Goal: Task Accomplishment & Management: Use online tool/utility

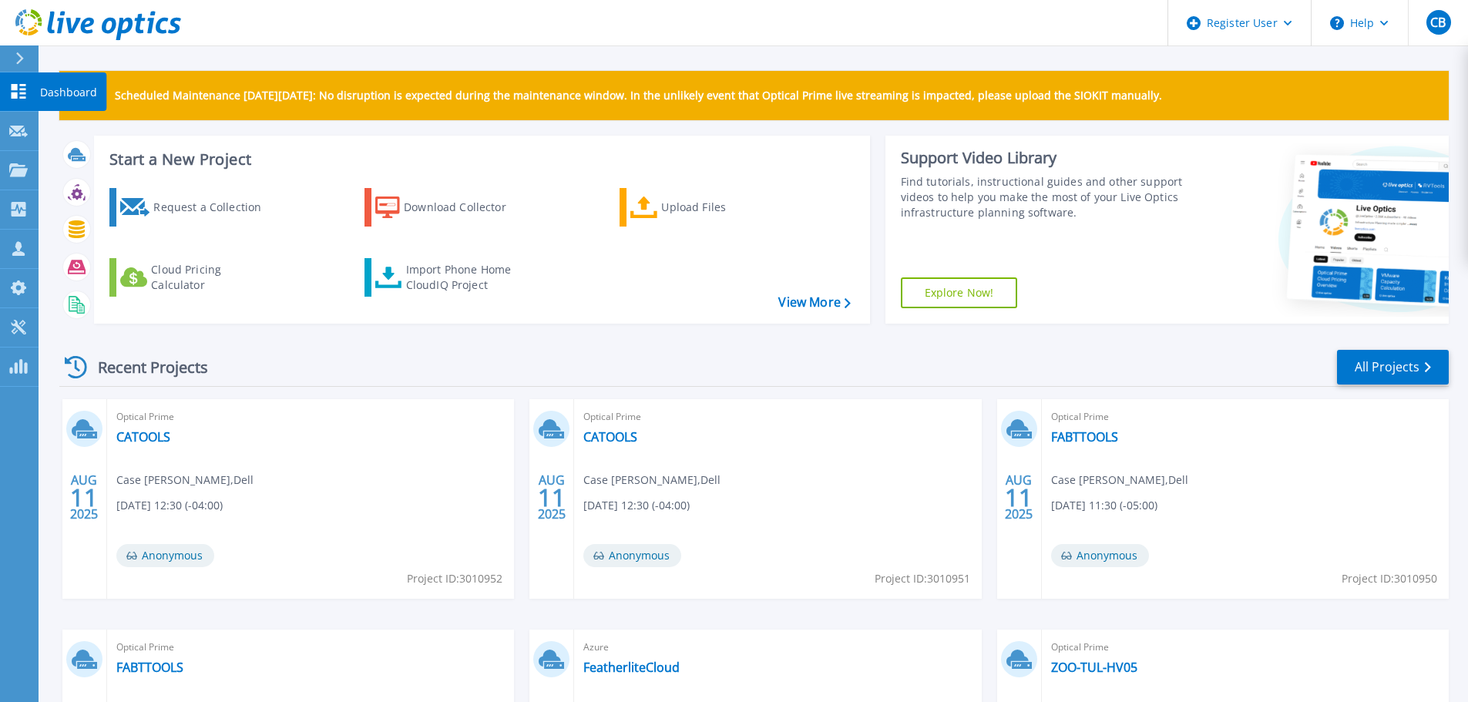
click at [23, 103] on link "Dashboard Dashboard" at bounding box center [19, 91] width 39 height 39
click at [42, 182] on p "Projects" at bounding box center [60, 171] width 41 height 40
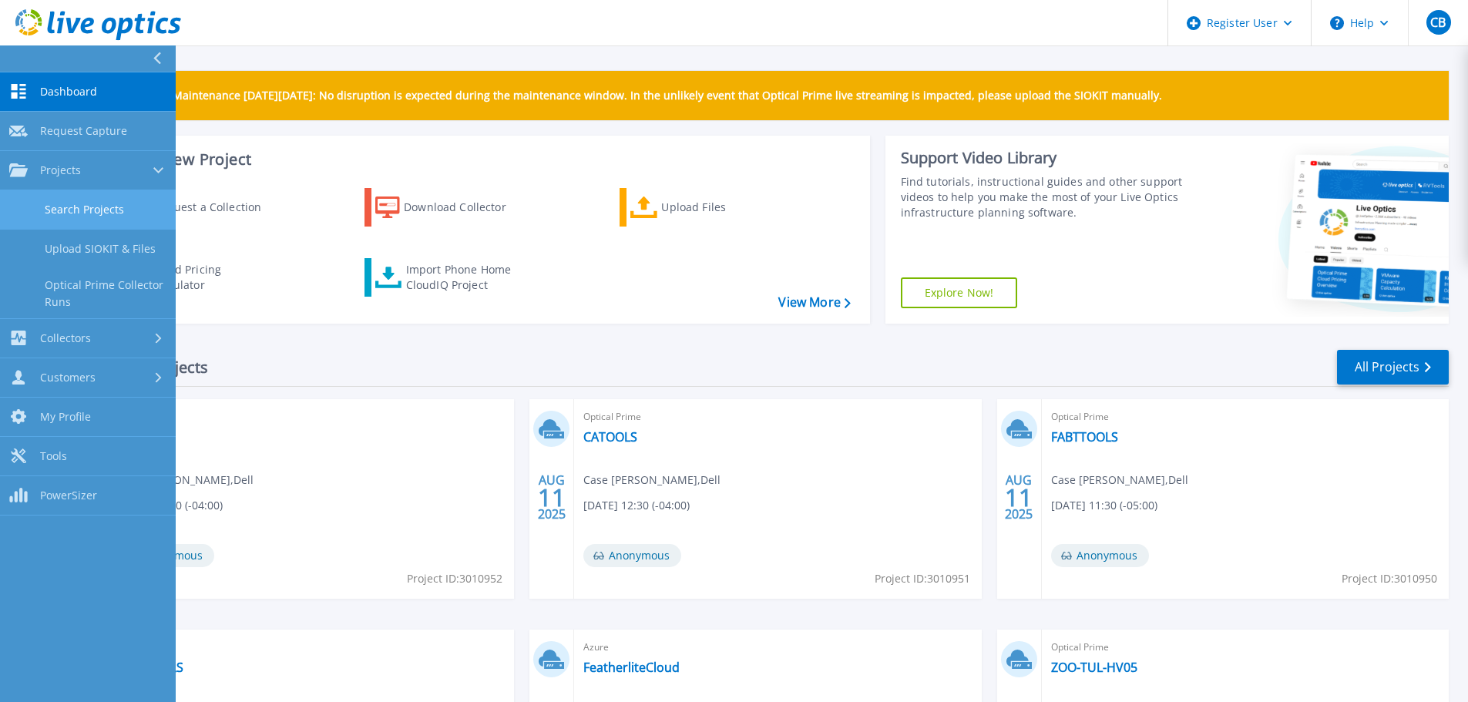
click at [103, 223] on link "Search Projects" at bounding box center [88, 209] width 176 height 39
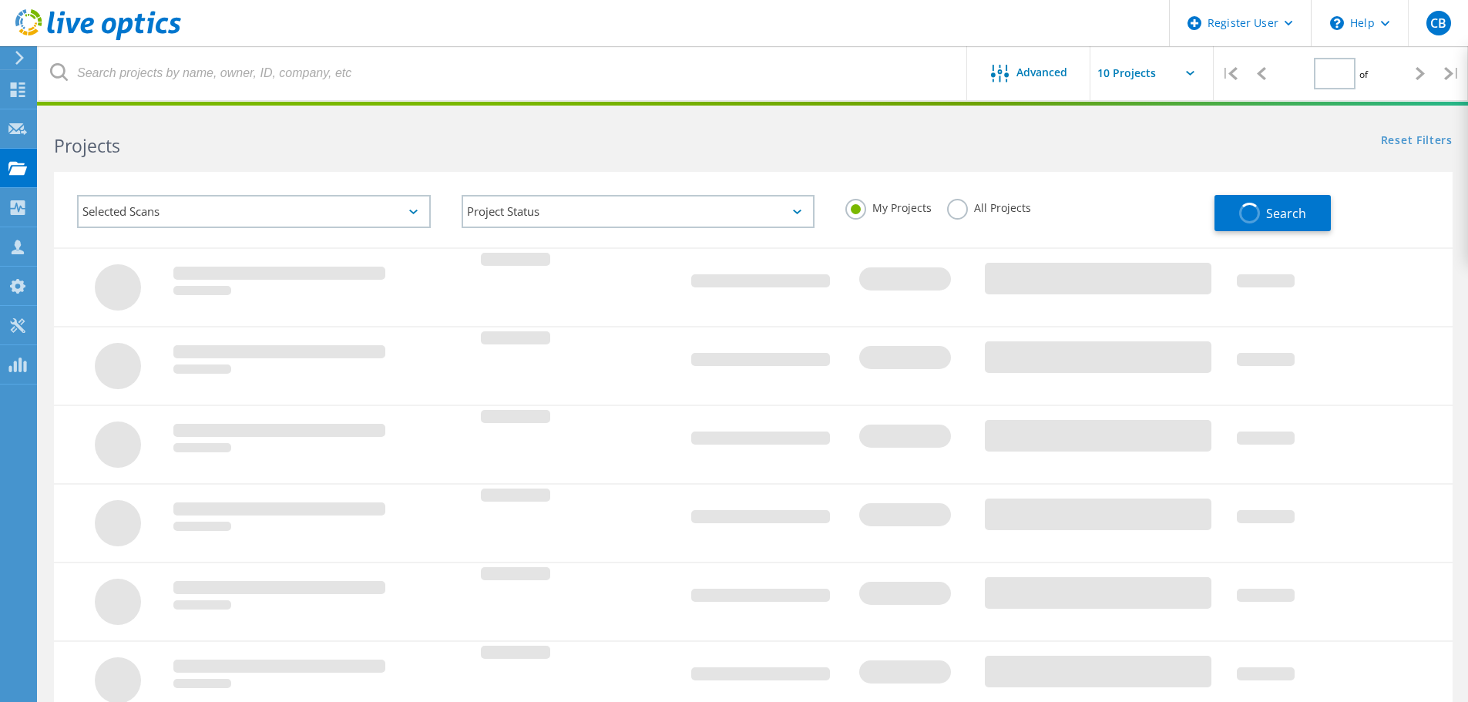
type input "1"
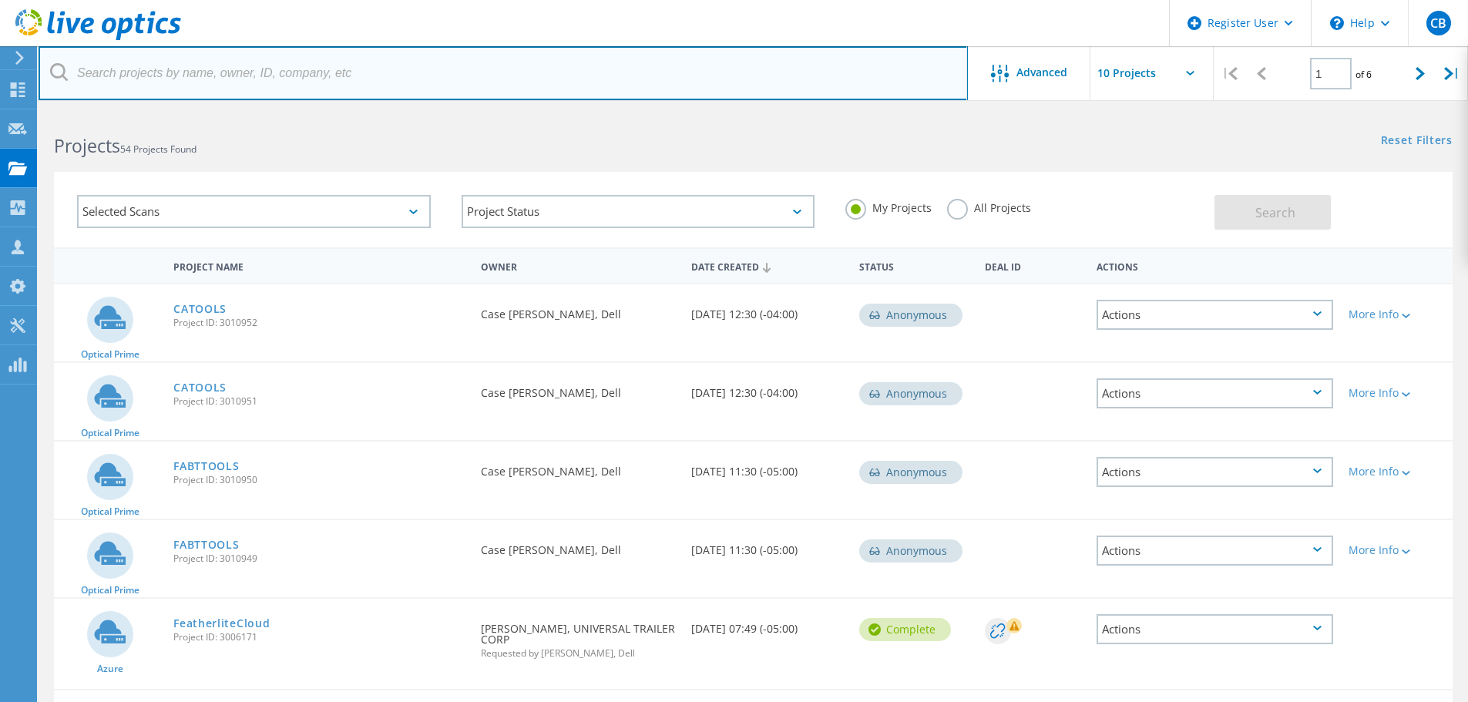
click at [318, 70] on input "text" at bounding box center [503, 73] width 929 height 54
click at [331, 80] on input "text" at bounding box center [503, 73] width 929 height 54
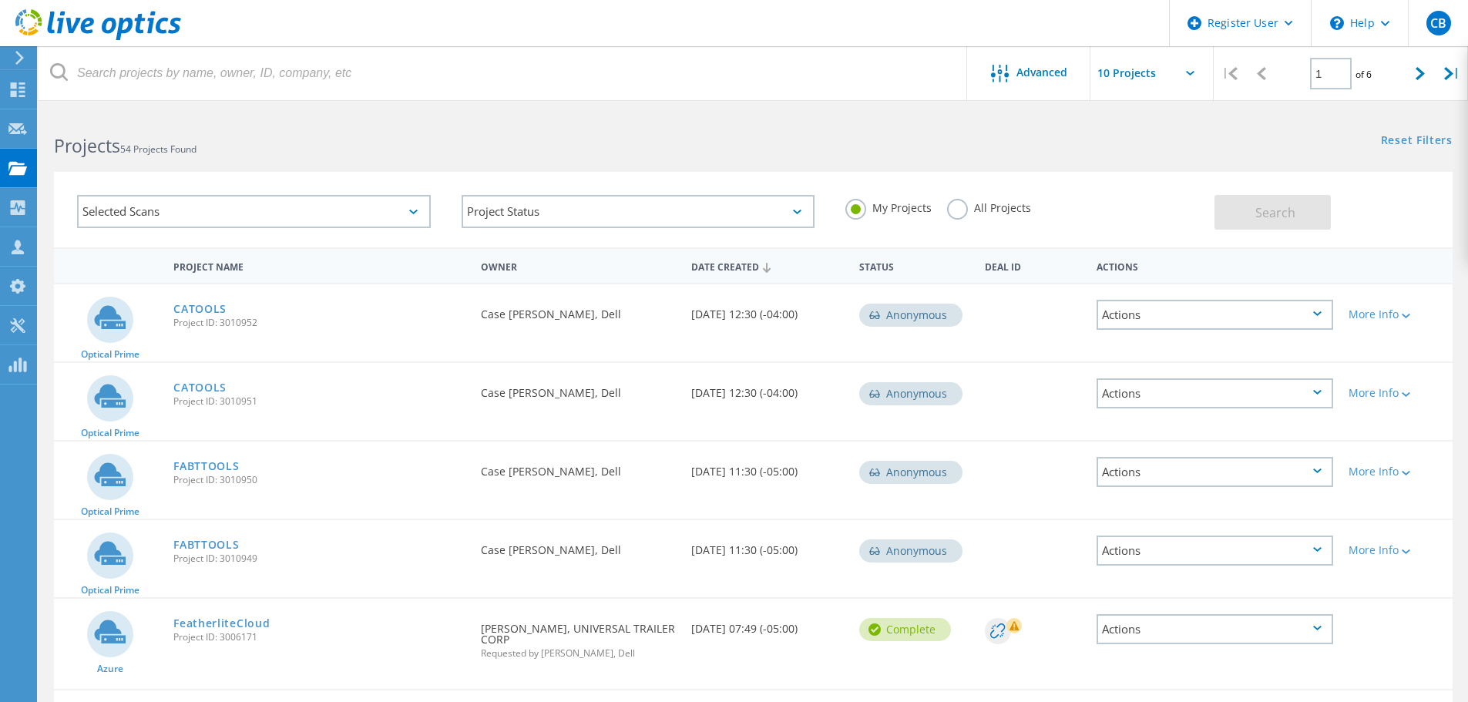
click at [969, 206] on label "All Projects" at bounding box center [989, 206] width 84 height 15
click at [0, 0] on input "All Projects" at bounding box center [0, 0] width 0 height 0
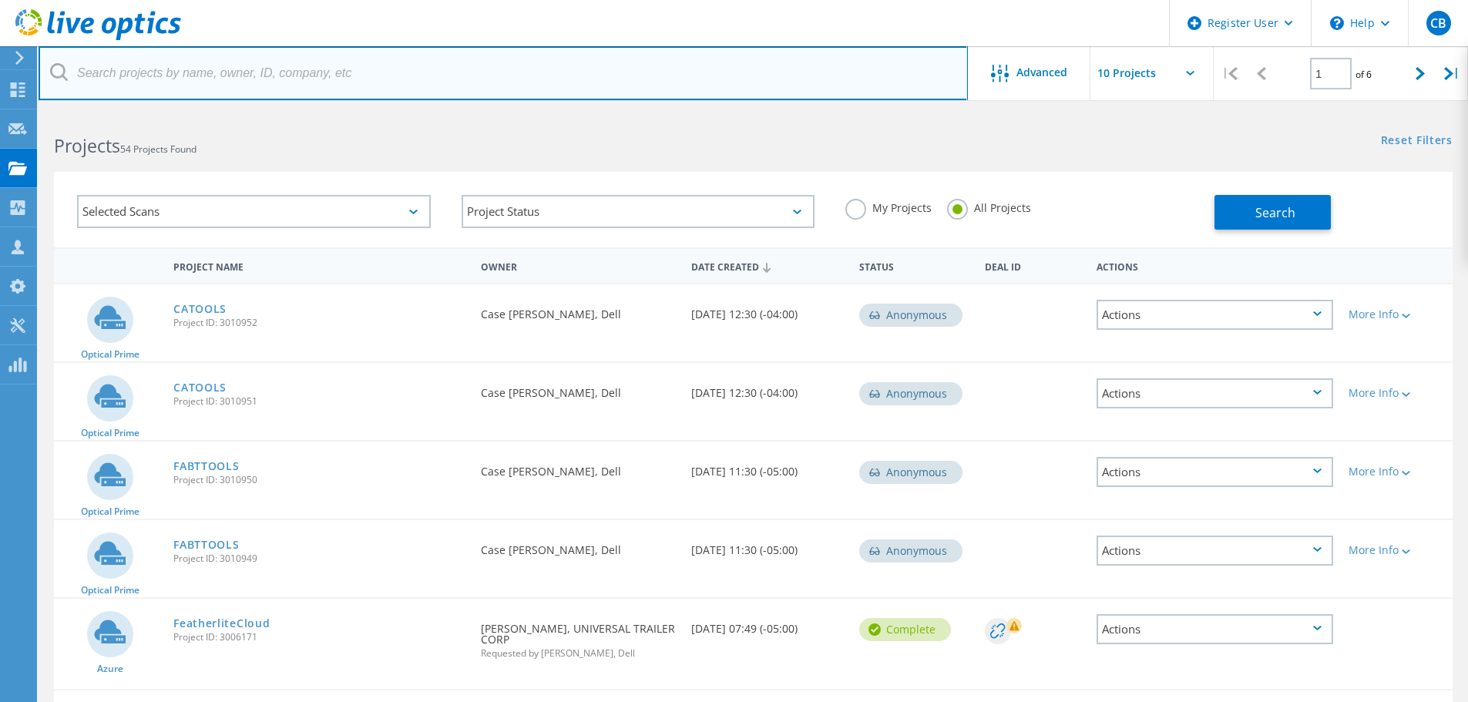
click at [919, 84] on input "text" at bounding box center [503, 73] width 929 height 54
paste input "keith.smith@communitiesu.org"
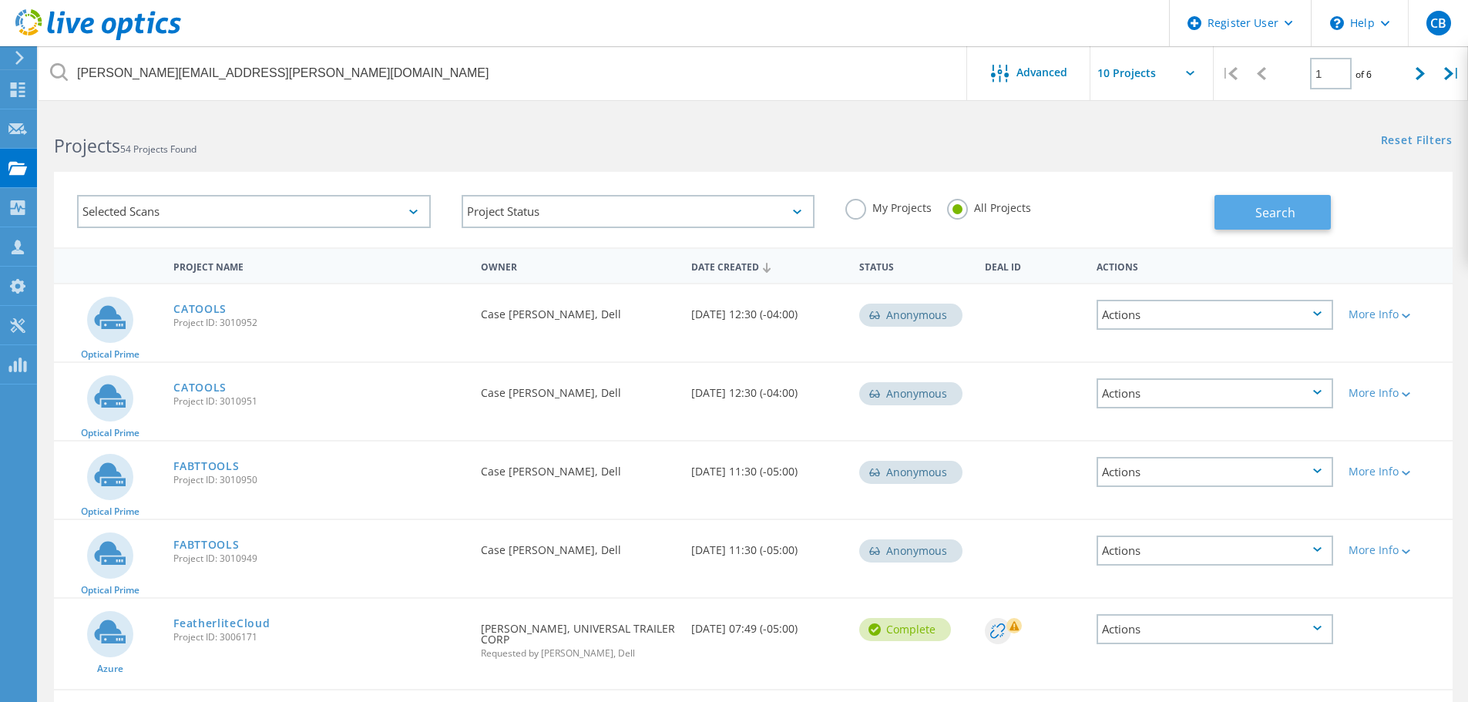
click at [1299, 206] on button "Search" at bounding box center [1273, 212] width 116 height 35
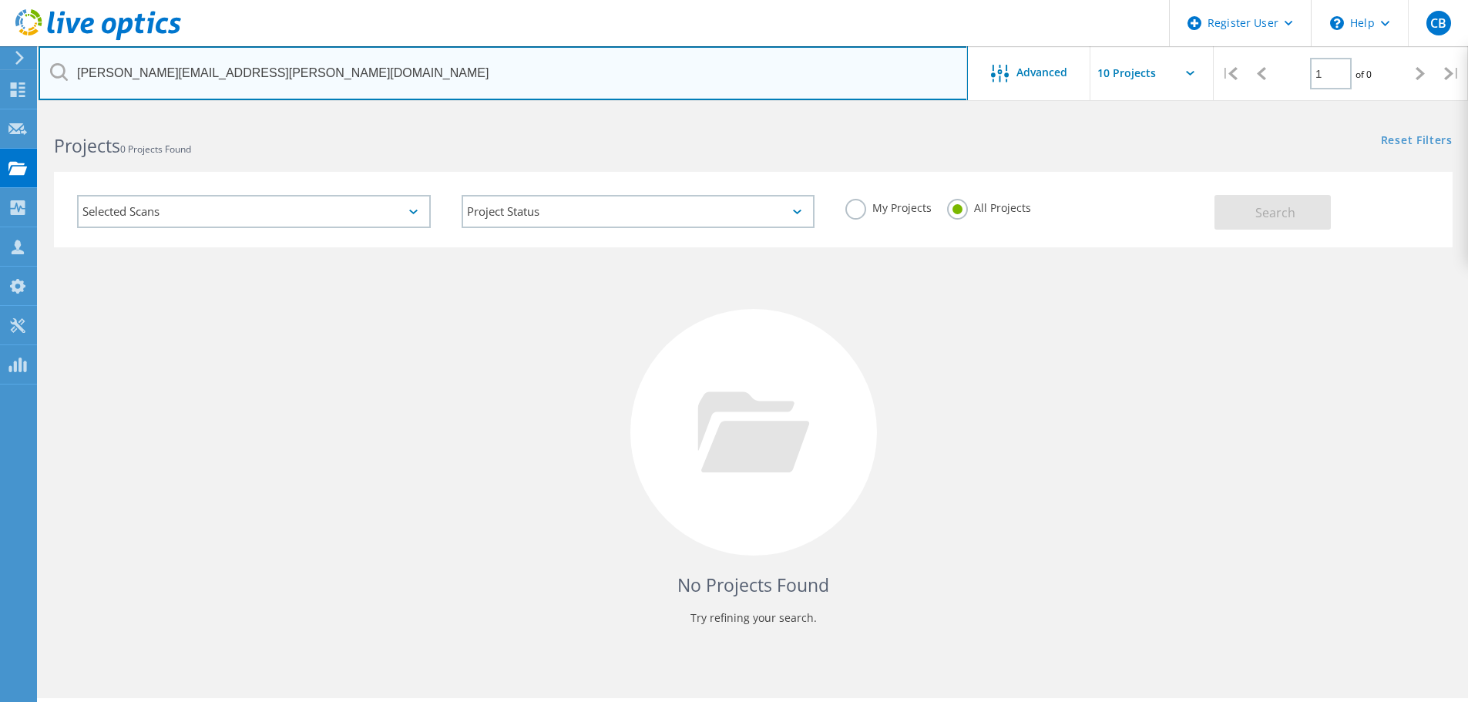
click at [234, 56] on input "keith.smith@communitiesu.org" at bounding box center [503, 73] width 929 height 54
click at [250, 71] on input "keith.smith@communitiesu.org" at bounding box center [503, 73] width 929 height 54
click at [250, 72] on input "keith.smith@communitiesu.org" at bounding box center [503, 73] width 929 height 54
paste input "harold.fisher"
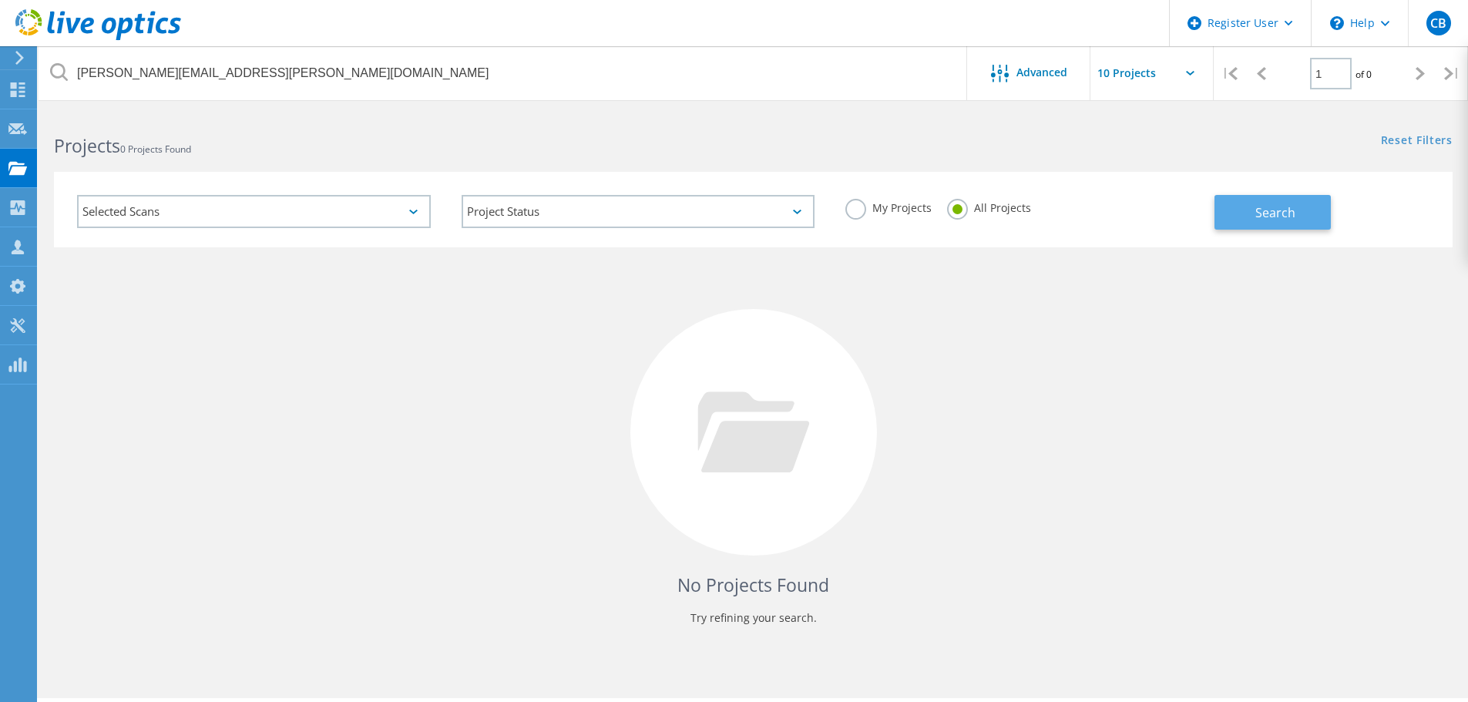
click at [1293, 223] on button "Search" at bounding box center [1273, 212] width 116 height 35
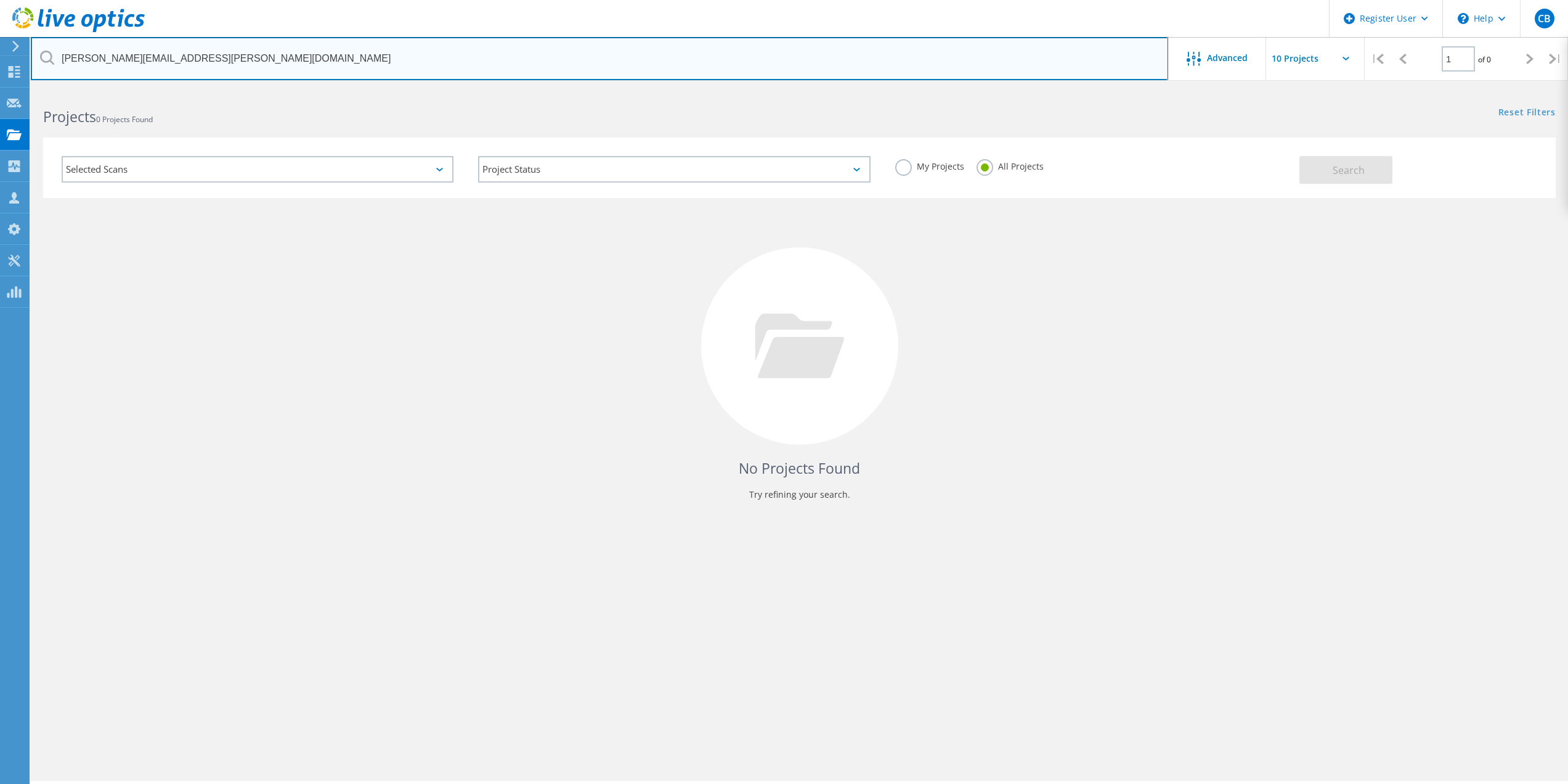
click at [154, 64] on input "harold.fisher@communitiesu.org" at bounding box center [600, 58] width 1138 height 43
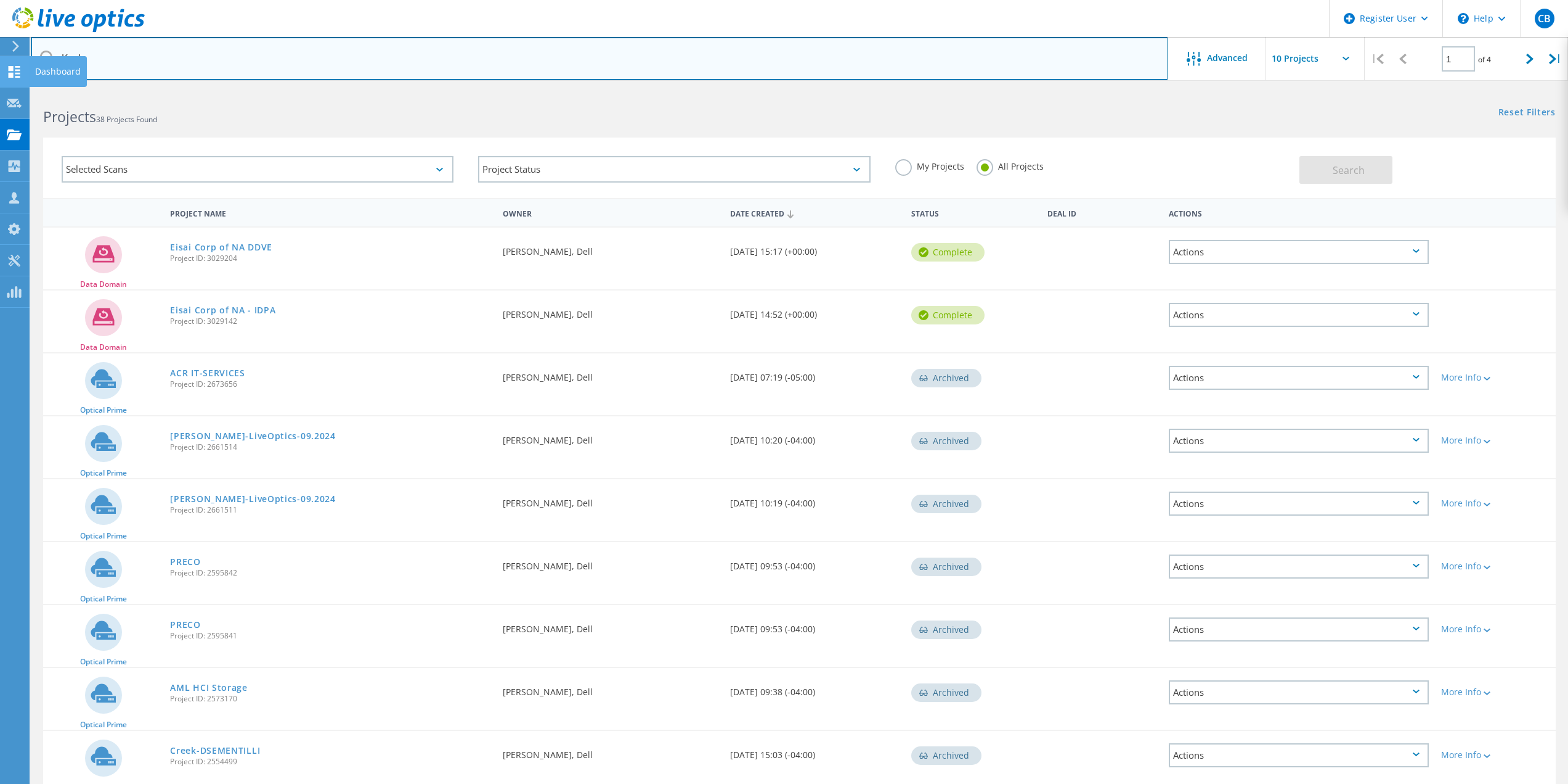
drag, startPoint x: 233, startPoint y: 44, endPoint x: 0, endPoint y: 74, distance: 234.9
click at [0, 90] on div "Register User \n Help Explore Helpful Articles Contact Support CB Dell User Cas…" at bounding box center [784, 497] width 1568 height 815
paste input "kdunton@walvoilusa.com"
drag, startPoint x: 241, startPoint y: 54, endPoint x: 33, endPoint y: 61, distance: 208.1
click at [34, 61] on input "Kaylakdunton@walvoilusa.com" at bounding box center [600, 58] width 1138 height 43
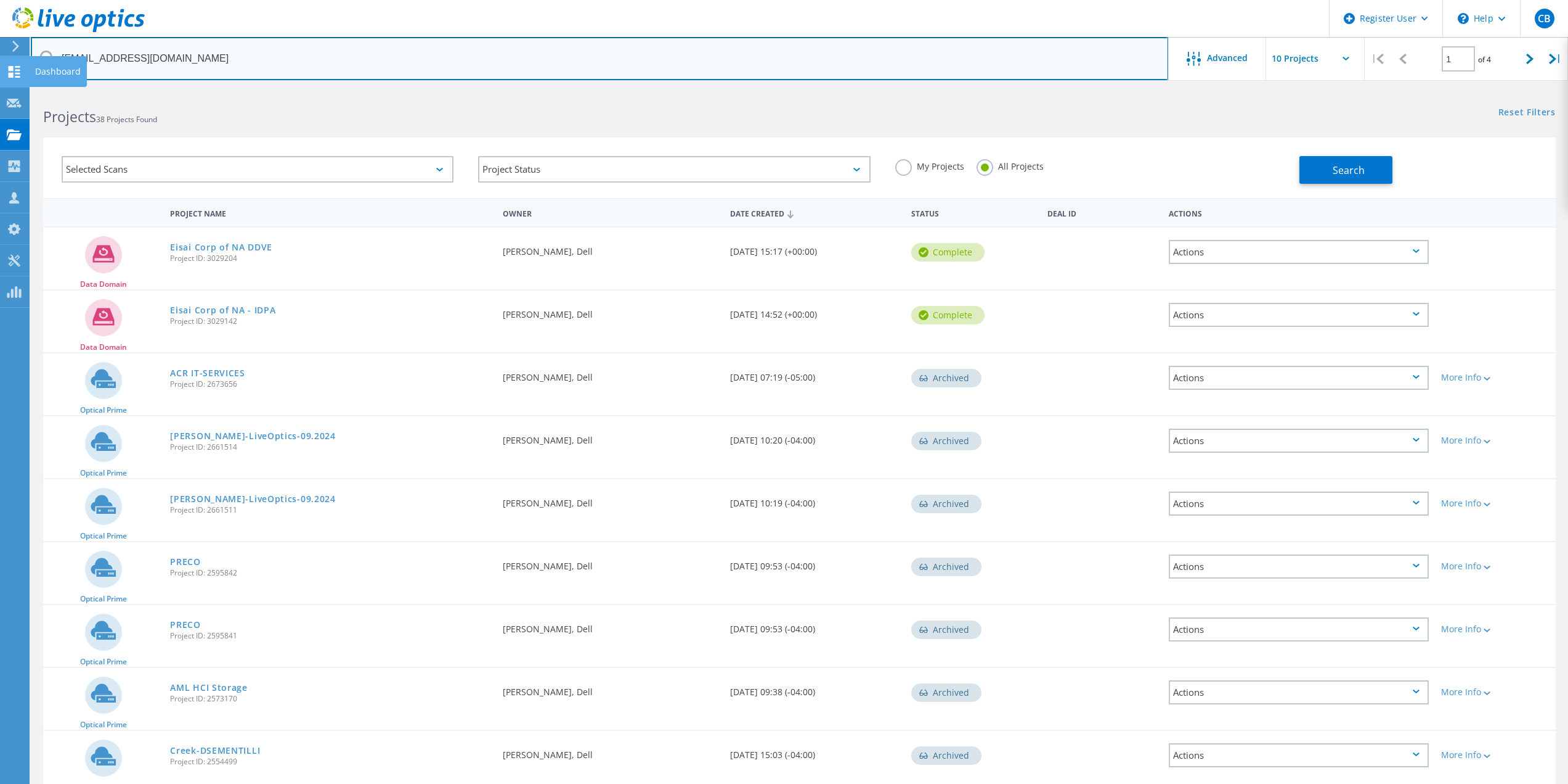
paste input "text"
type input "kdunton@walvoilusa.com"
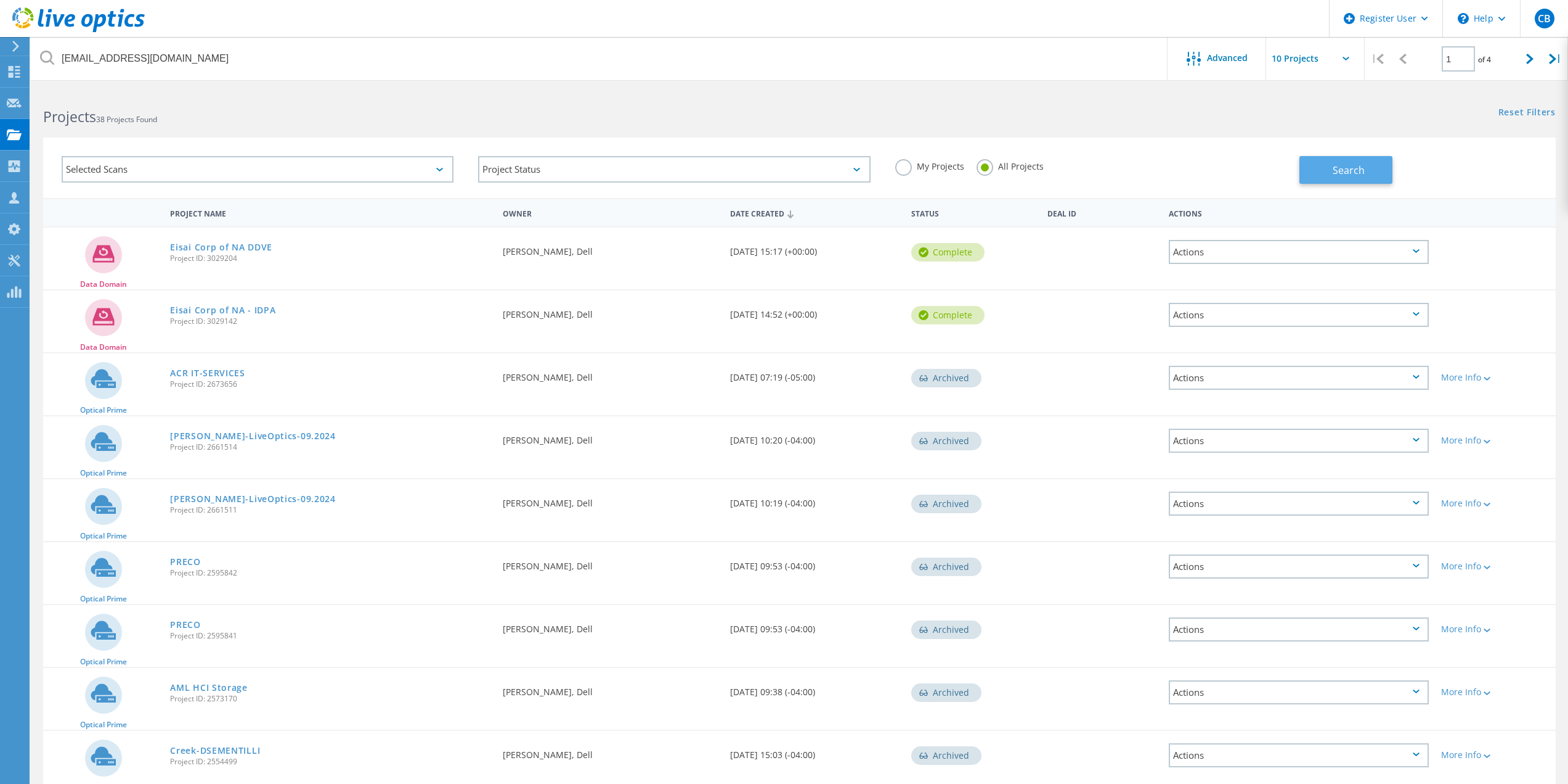
click at [1173, 175] on span "Search" at bounding box center [1349, 170] width 32 height 14
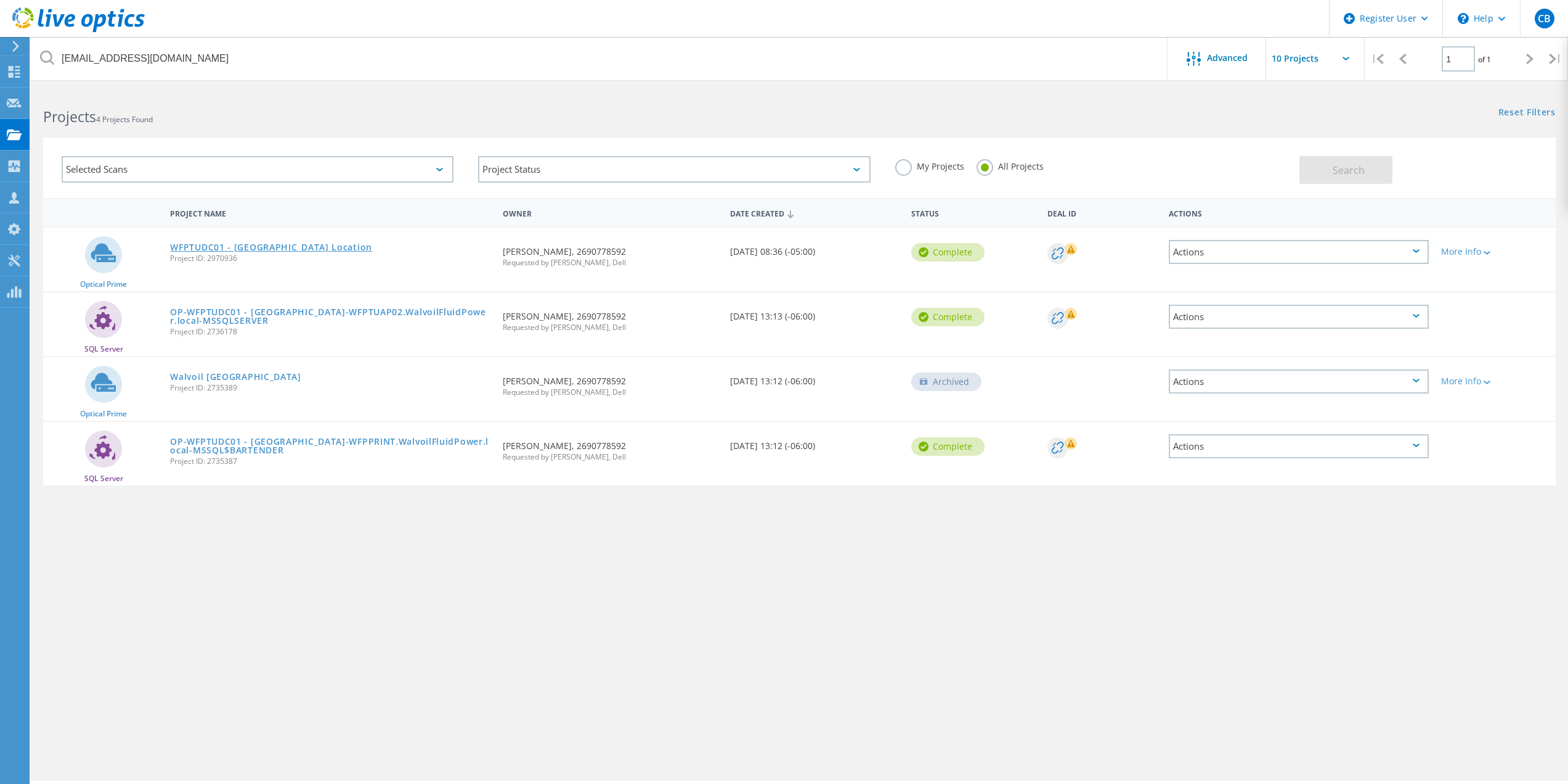
click at [271, 247] on link "WFPTUDC01 - Tulsa Location" at bounding box center [271, 247] width 202 height 9
